Goal: Task Accomplishment & Management: Use online tool/utility

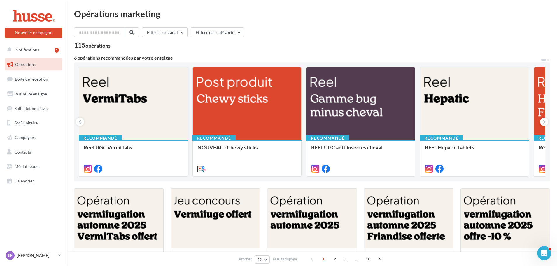
click at [159, 127] on div at bounding box center [133, 103] width 108 height 73
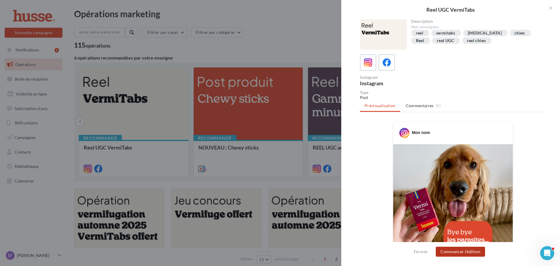
click at [469, 252] on button "Commencer l'édition" at bounding box center [459, 251] width 49 height 10
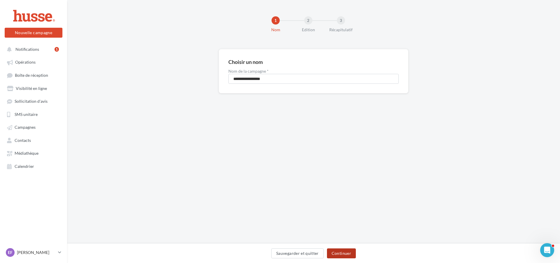
click at [348, 253] on button "Continuer" at bounding box center [341, 253] width 29 height 10
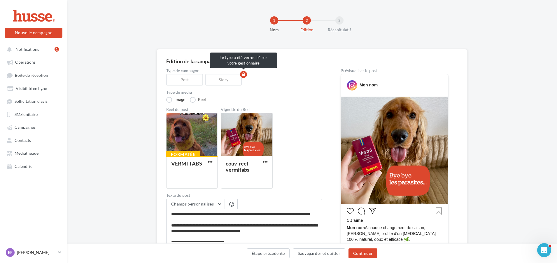
click at [228, 80] on div "Story" at bounding box center [224, 80] width 39 height 12
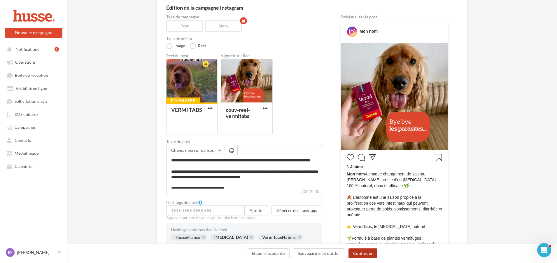
scroll to position [58, 0]
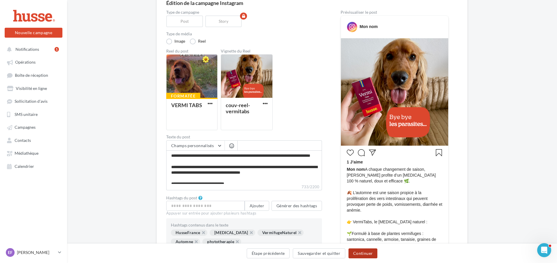
click at [362, 252] on button "Continuer" at bounding box center [362, 253] width 29 height 10
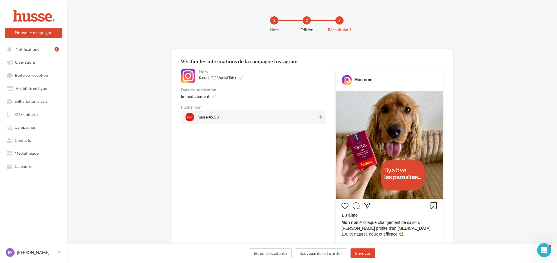
click at [321, 117] on icon at bounding box center [320, 117] width 3 height 4
click at [362, 253] on button "Envoyer" at bounding box center [362, 253] width 25 height 10
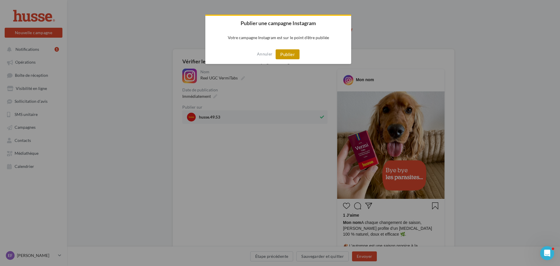
click at [290, 53] on button "Publier" at bounding box center [287, 54] width 24 height 10
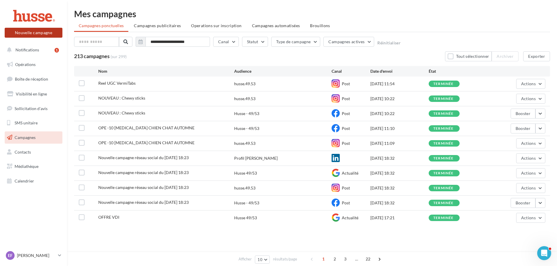
click at [26, 35] on button "Nouvelle campagne" at bounding box center [34, 33] width 58 height 10
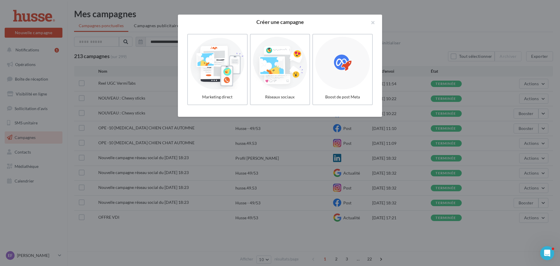
click at [23, 60] on div at bounding box center [280, 133] width 560 height 266
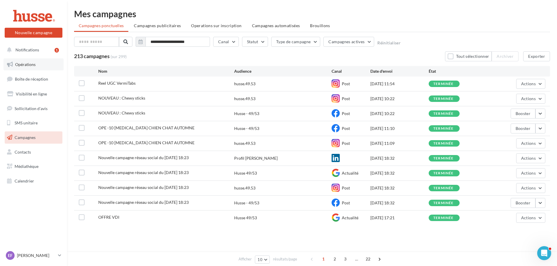
click at [25, 64] on span "Opérations" at bounding box center [25, 64] width 20 height 5
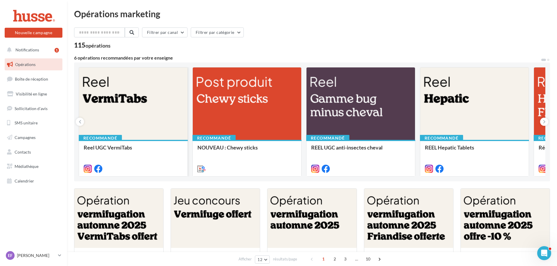
click at [122, 122] on div at bounding box center [133, 103] width 108 height 73
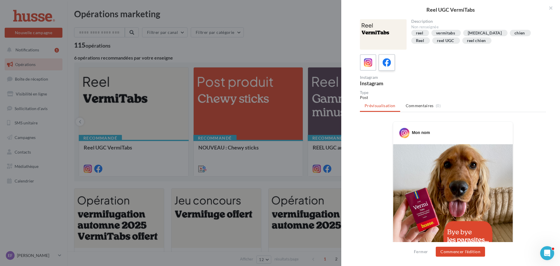
click at [385, 61] on icon at bounding box center [386, 62] width 8 height 8
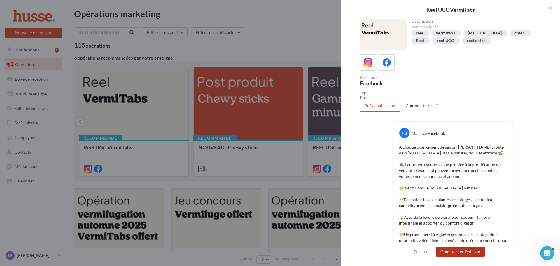
click at [464, 251] on button "Commencer l'édition" at bounding box center [459, 251] width 49 height 10
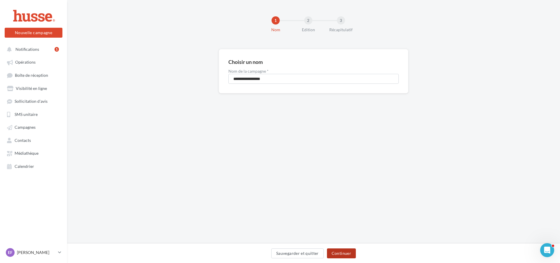
click at [336, 251] on button "Continuer" at bounding box center [341, 253] width 29 height 10
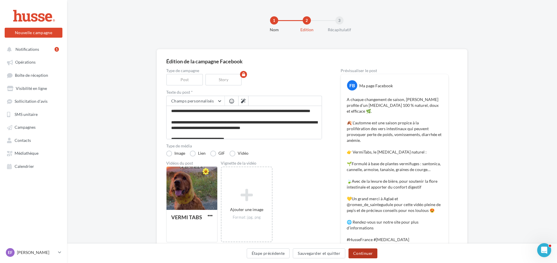
click at [364, 252] on button "Continuer" at bounding box center [362, 253] width 29 height 10
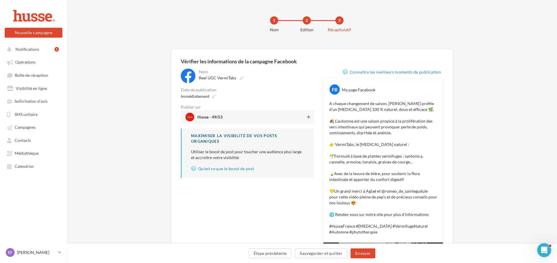
click at [309, 117] on icon at bounding box center [308, 117] width 3 height 4
click at [363, 254] on button "Envoyer" at bounding box center [362, 253] width 25 height 10
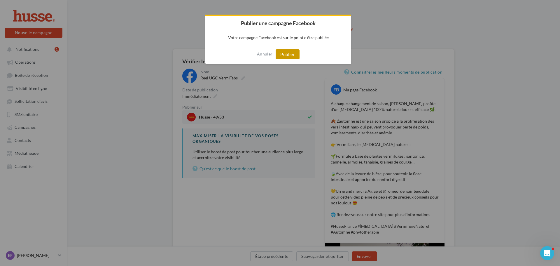
click at [292, 55] on button "Publier" at bounding box center [287, 54] width 24 height 10
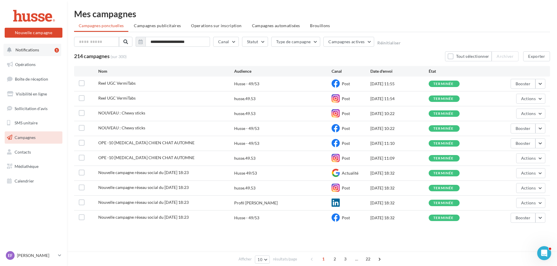
click at [30, 52] on span "Notifications" at bounding box center [27, 49] width 24 height 5
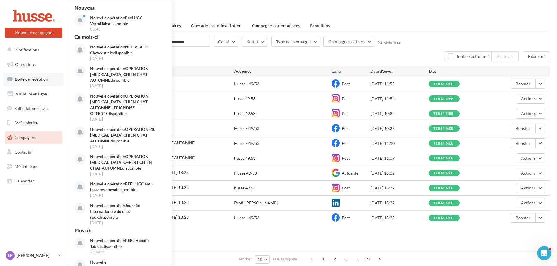
click at [34, 81] on span "Boîte de réception" at bounding box center [31, 78] width 33 height 5
